Goal: Task Accomplishment & Management: Manage account settings

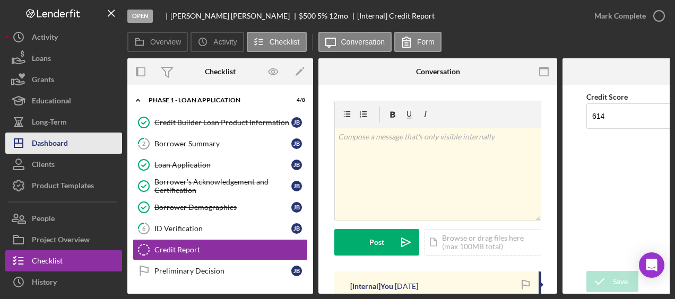
click at [77, 136] on button "Icon/Dashboard Dashboard" at bounding box center [63, 143] width 117 height 21
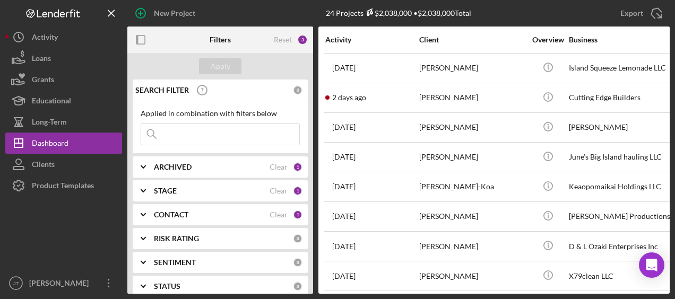
click at [242, 213] on div "CONTACT" at bounding box center [212, 215] width 116 height 8
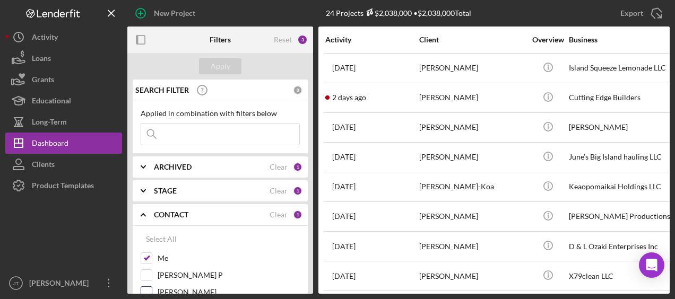
click at [147, 290] on input "[PERSON_NAME]" at bounding box center [146, 292] width 11 height 11
checkbox input "true"
click at [143, 258] on input "Me" at bounding box center [146, 258] width 11 height 11
checkbox input "false"
click at [217, 64] on div "Apply" at bounding box center [221, 66] width 20 height 16
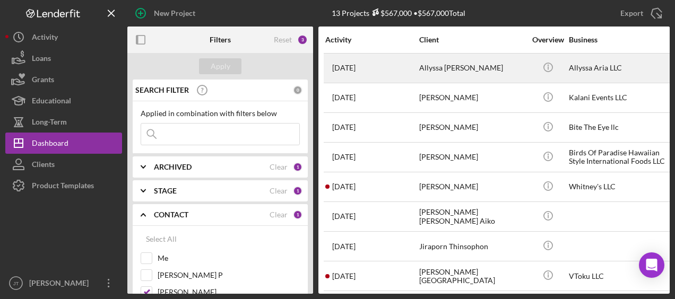
click at [462, 69] on div "Allyssa [PERSON_NAME]" at bounding box center [472, 68] width 106 height 28
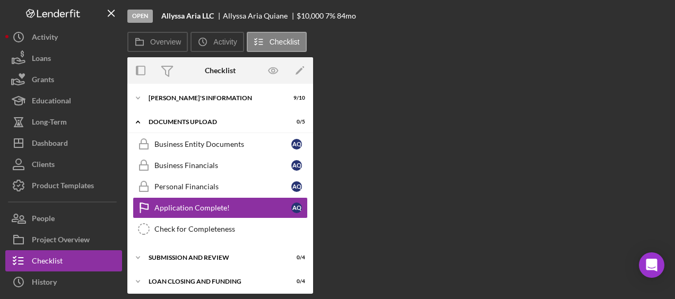
scroll to position [27, 0]
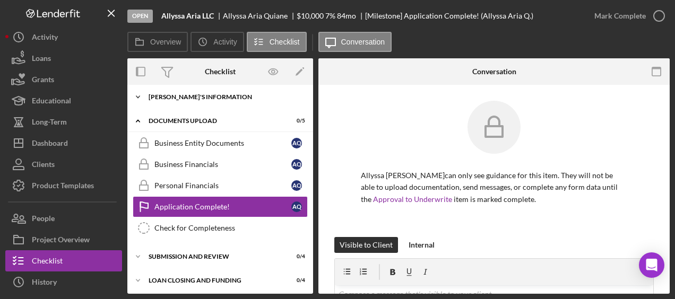
click at [137, 94] on icon "Icon/Expander" at bounding box center [137, 96] width 21 height 21
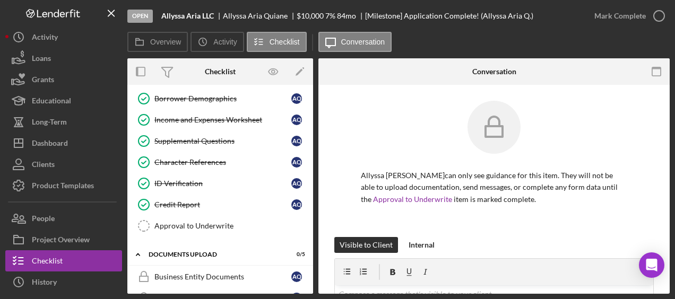
scroll to position [116, 0]
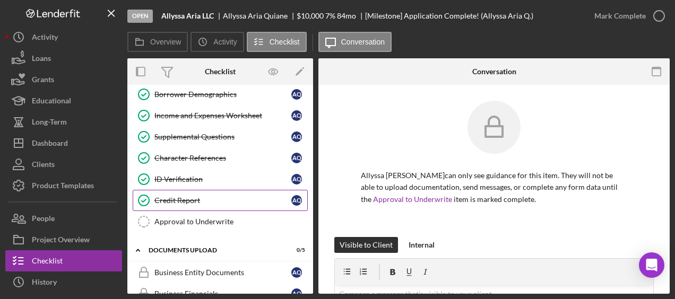
click at [202, 196] on div "Credit Report" at bounding box center [222, 200] width 137 height 8
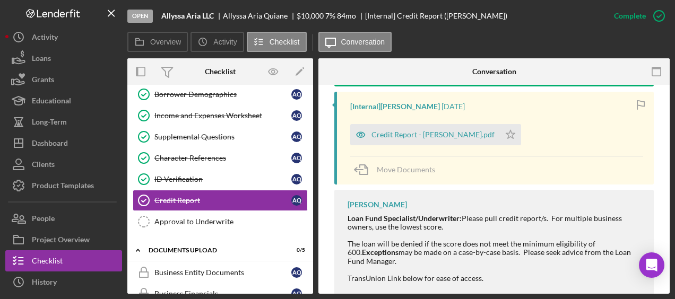
scroll to position [347, 0]
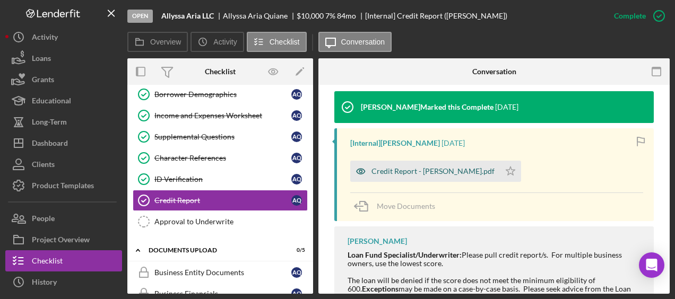
click at [412, 171] on div "Credit Report - [PERSON_NAME].pdf" at bounding box center [432, 171] width 123 height 8
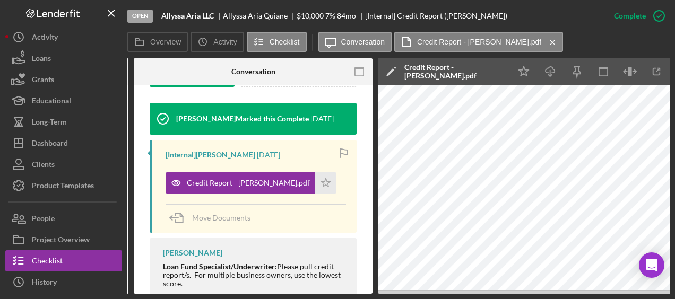
scroll to position [0, 211]
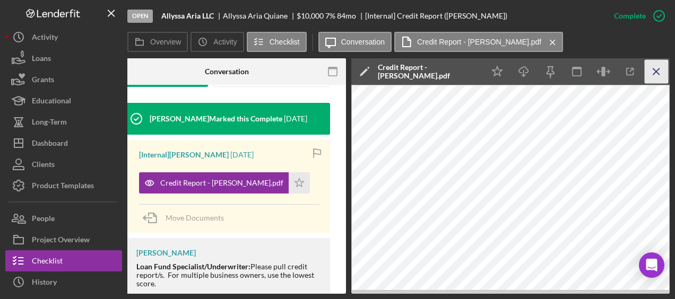
click at [660, 68] on icon "Icon/Menu Close" at bounding box center [657, 72] width 24 height 24
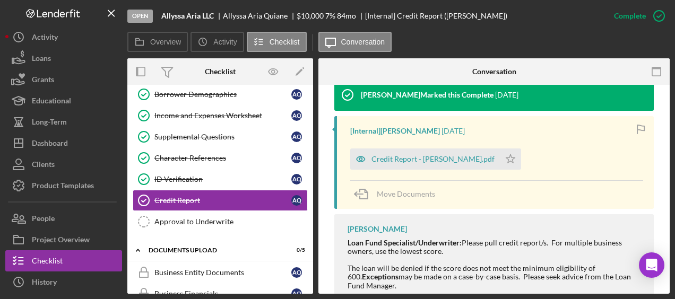
scroll to position [347, 0]
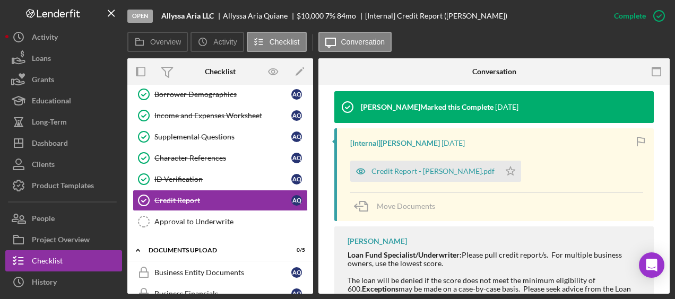
click at [595, 21] on div "Open Allyssa Aria LLC Allyssa [PERSON_NAME] $10,000 $10,000 7 % 84 mo [Internal…" at bounding box center [365, 16] width 476 height 32
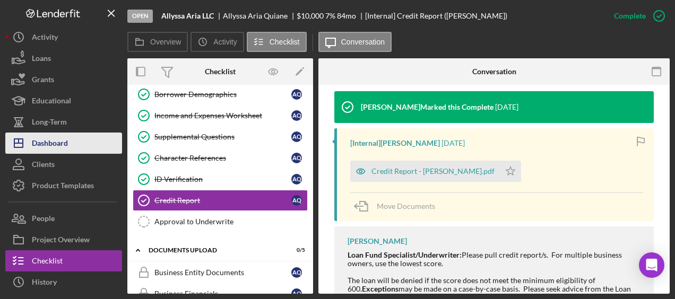
click at [79, 142] on button "Icon/Dashboard Dashboard" at bounding box center [63, 143] width 117 height 21
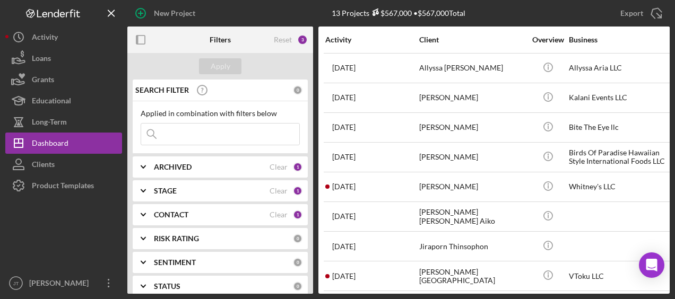
click at [240, 219] on div "CONTACT Clear 1" at bounding box center [228, 215] width 149 height 10
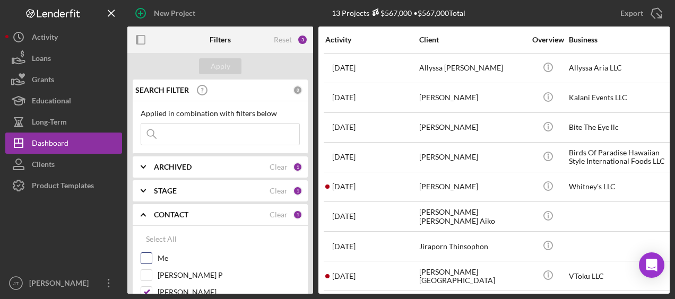
click at [147, 257] on input "Me" at bounding box center [146, 258] width 11 height 11
checkbox input "true"
click at [144, 289] on input "[PERSON_NAME]" at bounding box center [146, 292] width 11 height 11
checkbox input "false"
click at [214, 65] on div "Apply" at bounding box center [221, 66] width 20 height 16
